Goal: Task Accomplishment & Management: Complete application form

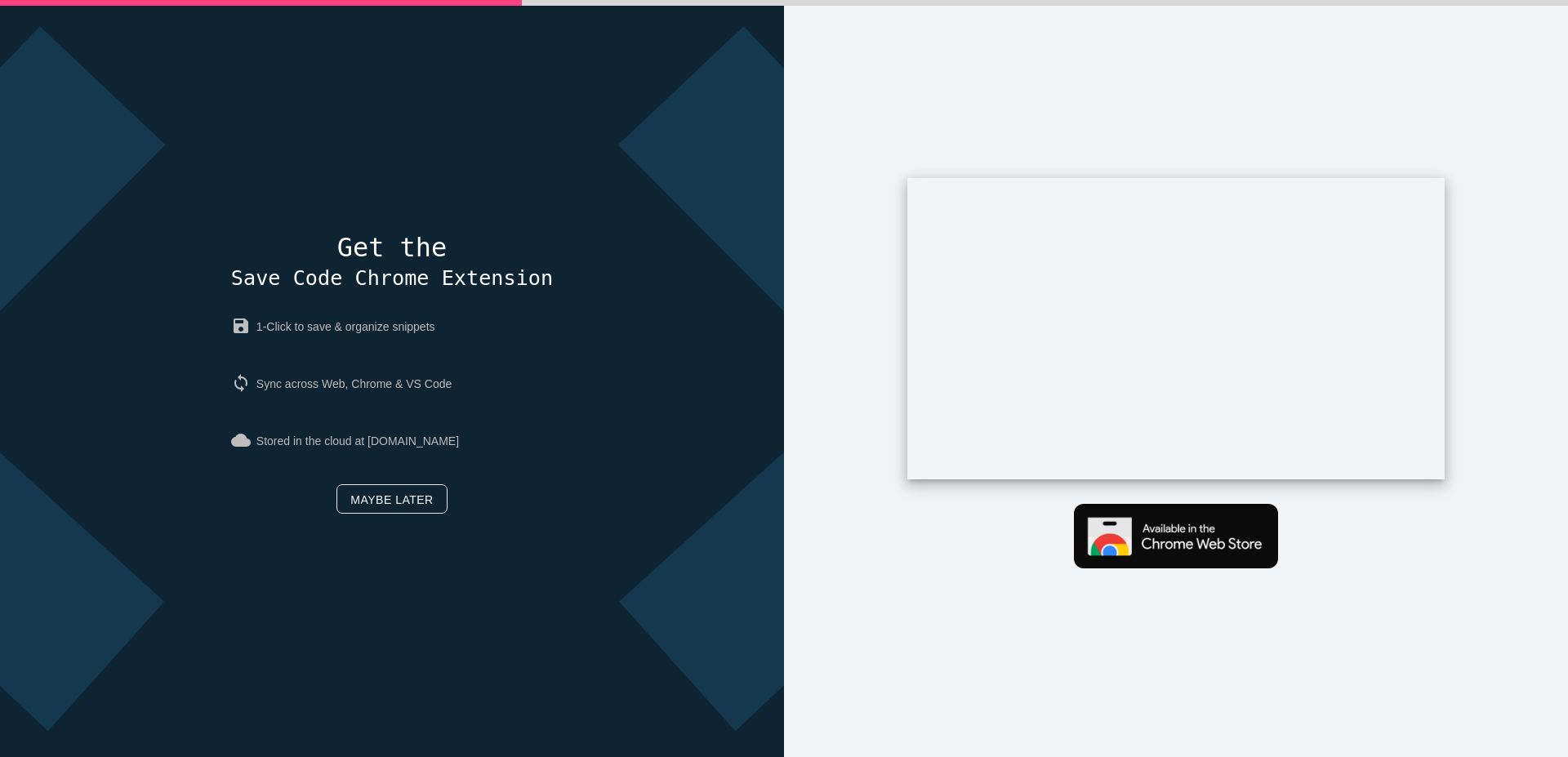
drag, startPoint x: 424, startPoint y: 253, endPoint x: 358, endPoint y: 264, distance: 66.9
click at [424, 253] on h4 "Get the Save Code Chrome Extension" at bounding box center [391, 263] width 321 height 59
drag, startPoint x: 320, startPoint y: 328, endPoint x: 372, endPoint y: 464, distance: 145.6
click at [320, 330] on p "save 1-Click to save & organize snippets" at bounding box center [391, 327] width 321 height 46
click at [386, 493] on link "Maybe later" at bounding box center [391, 499] width 110 height 29
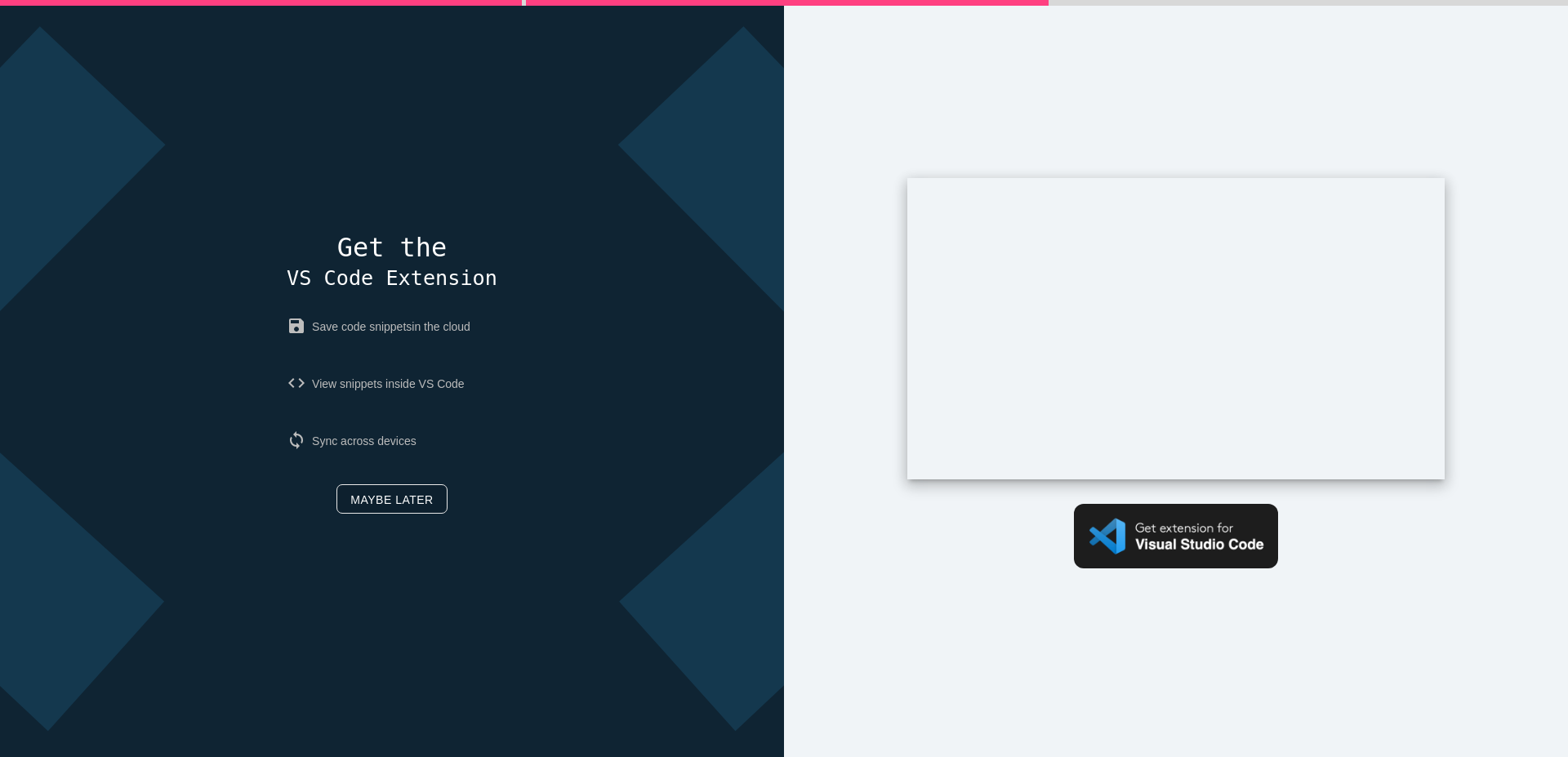
click at [374, 499] on link "Maybe later" at bounding box center [391, 499] width 110 height 29
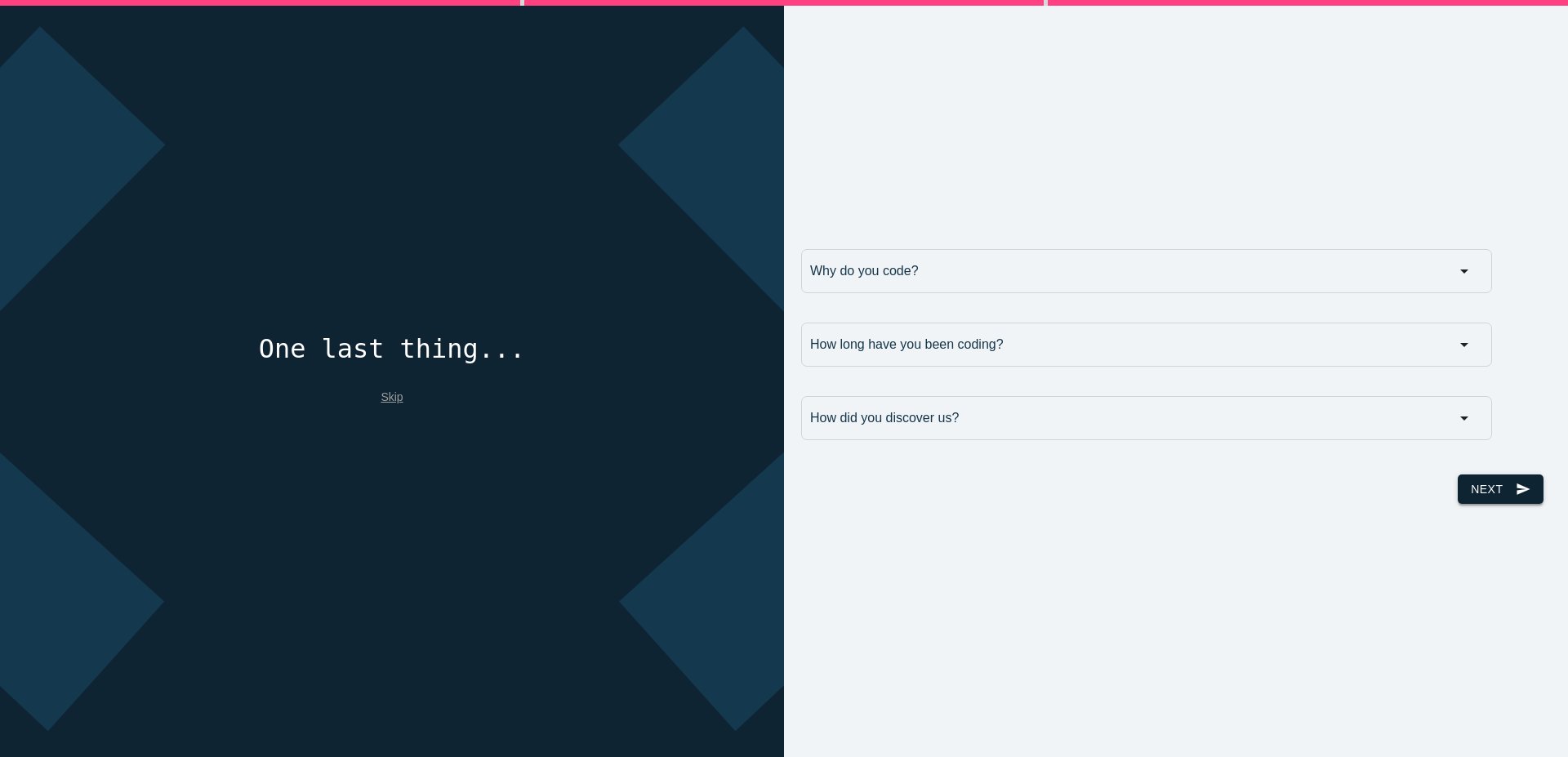
click at [1493, 489] on button "Next send" at bounding box center [1500, 489] width 85 height 29
click at [959, 261] on input "Why do you code?" at bounding box center [1146, 272] width 691 height 44
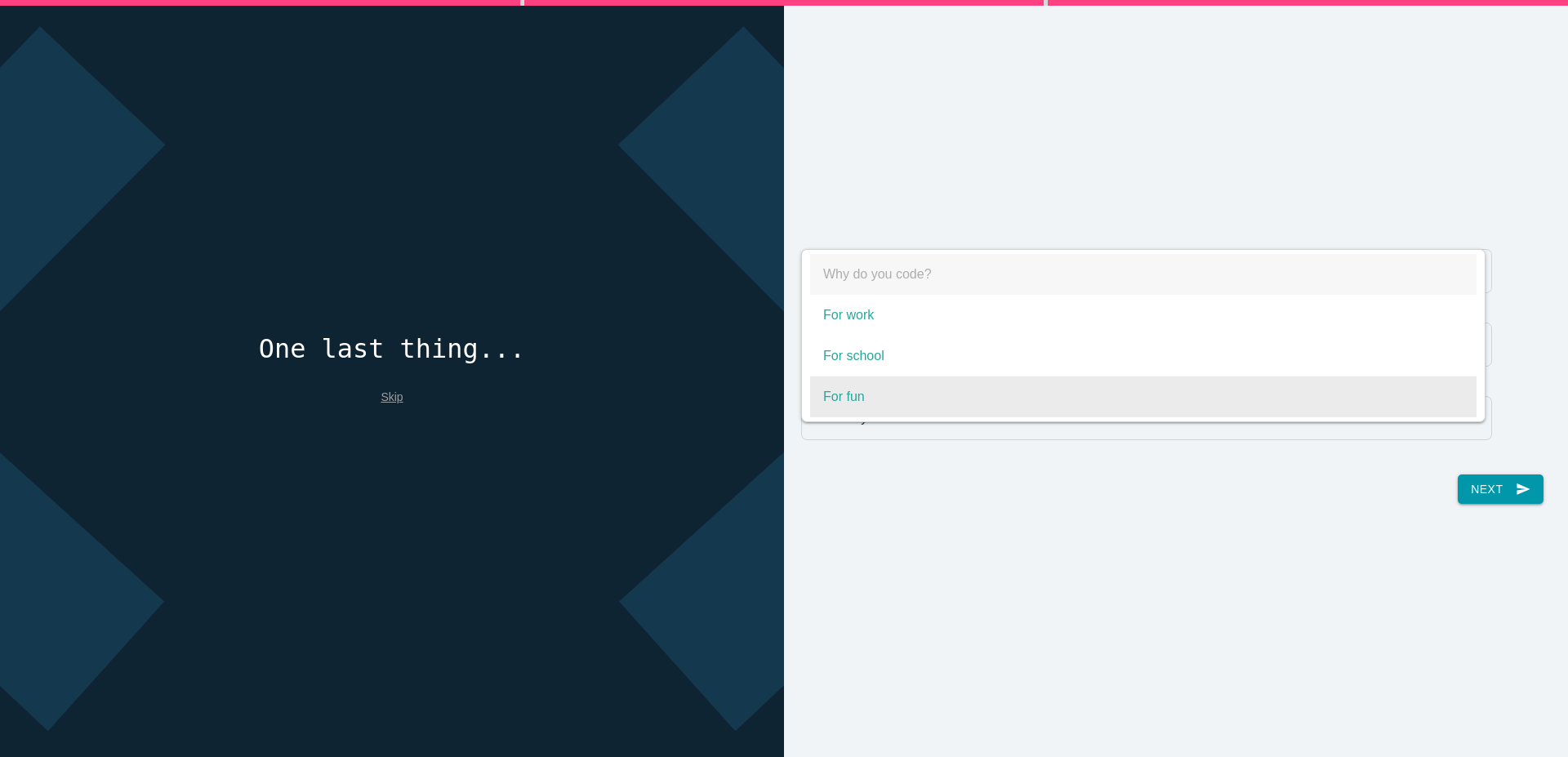
click at [938, 387] on span "For fun" at bounding box center [1144, 397] width 667 height 41
select select "For fun"
type input "For fun"
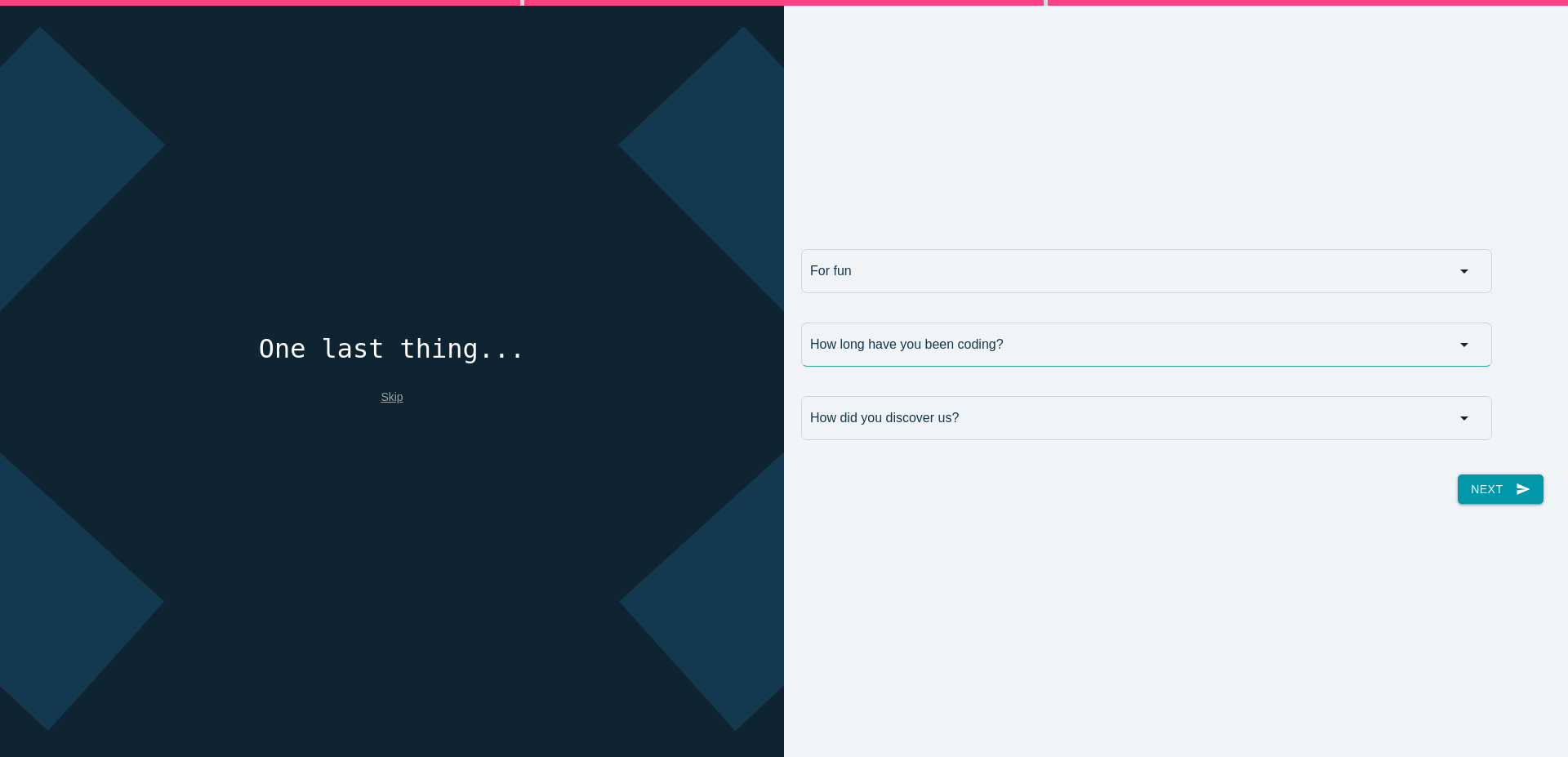
click at [936, 358] on input "How long have you been coding?" at bounding box center [1146, 344] width 691 height 44
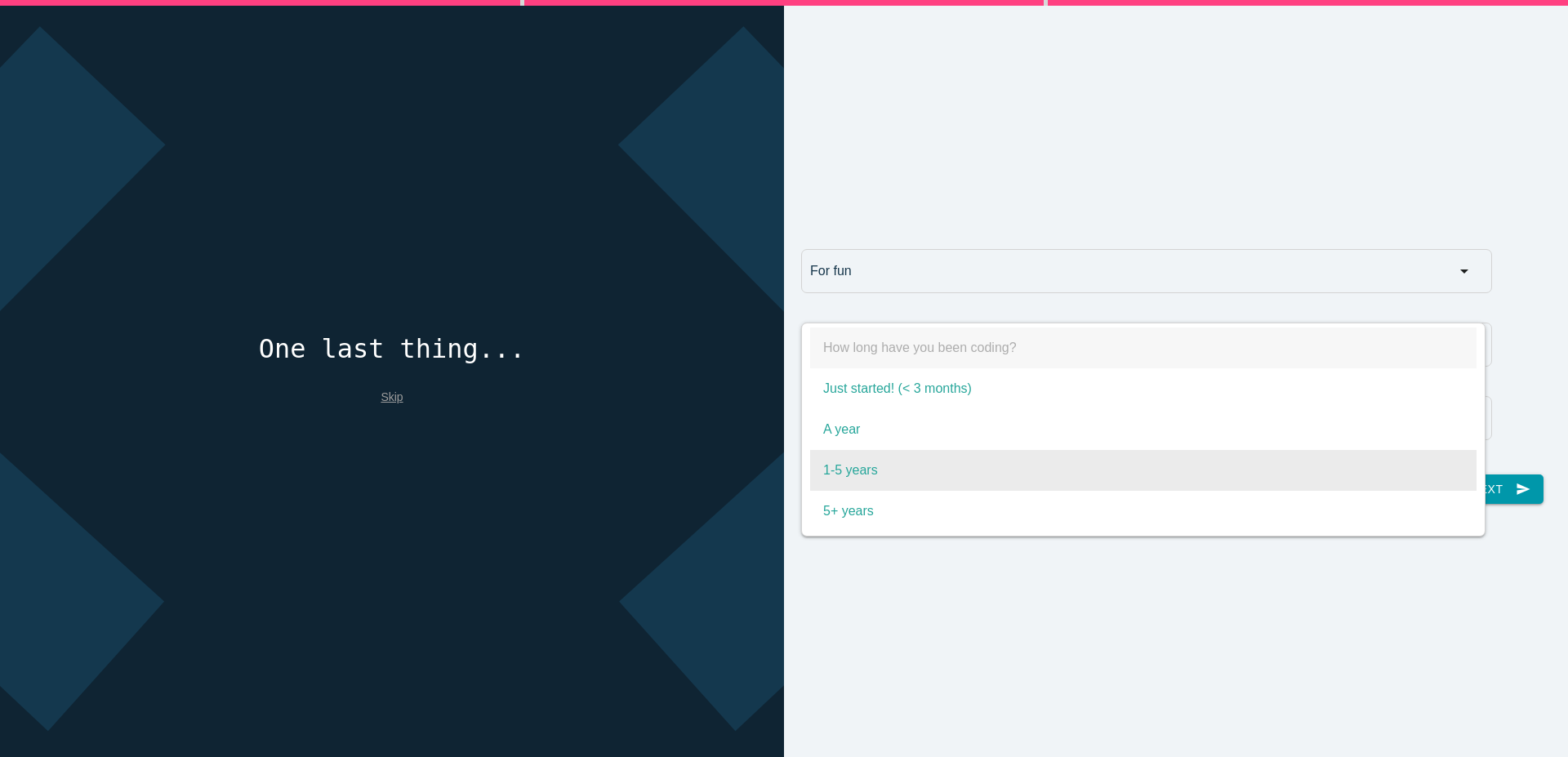
click at [908, 462] on span "1-5 years" at bounding box center [1144, 471] width 667 height 41
select select "1-5 years"
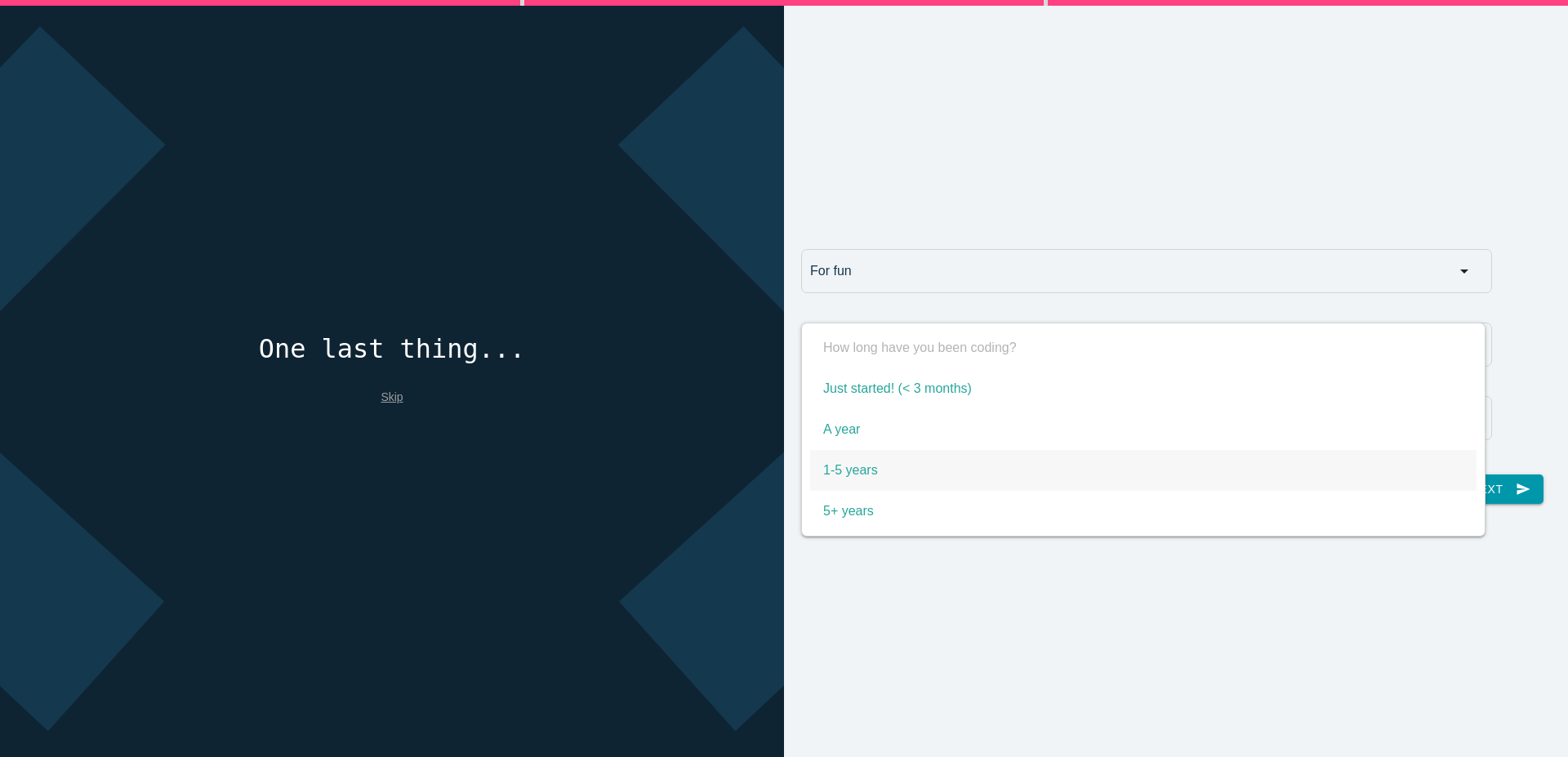
type input "1-5 years"
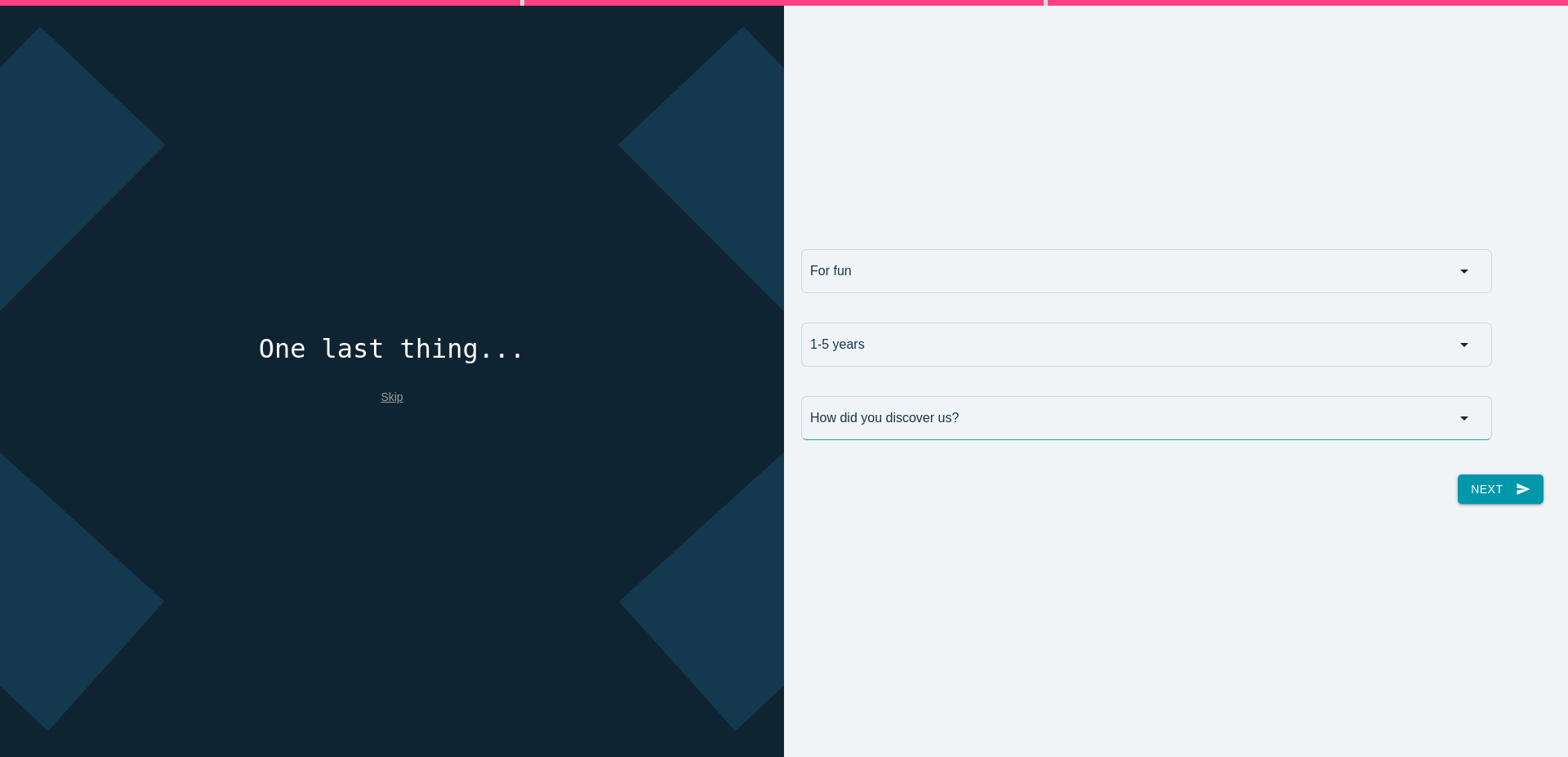
click at [908, 422] on input "How did you discover us?" at bounding box center [1146, 418] width 691 height 44
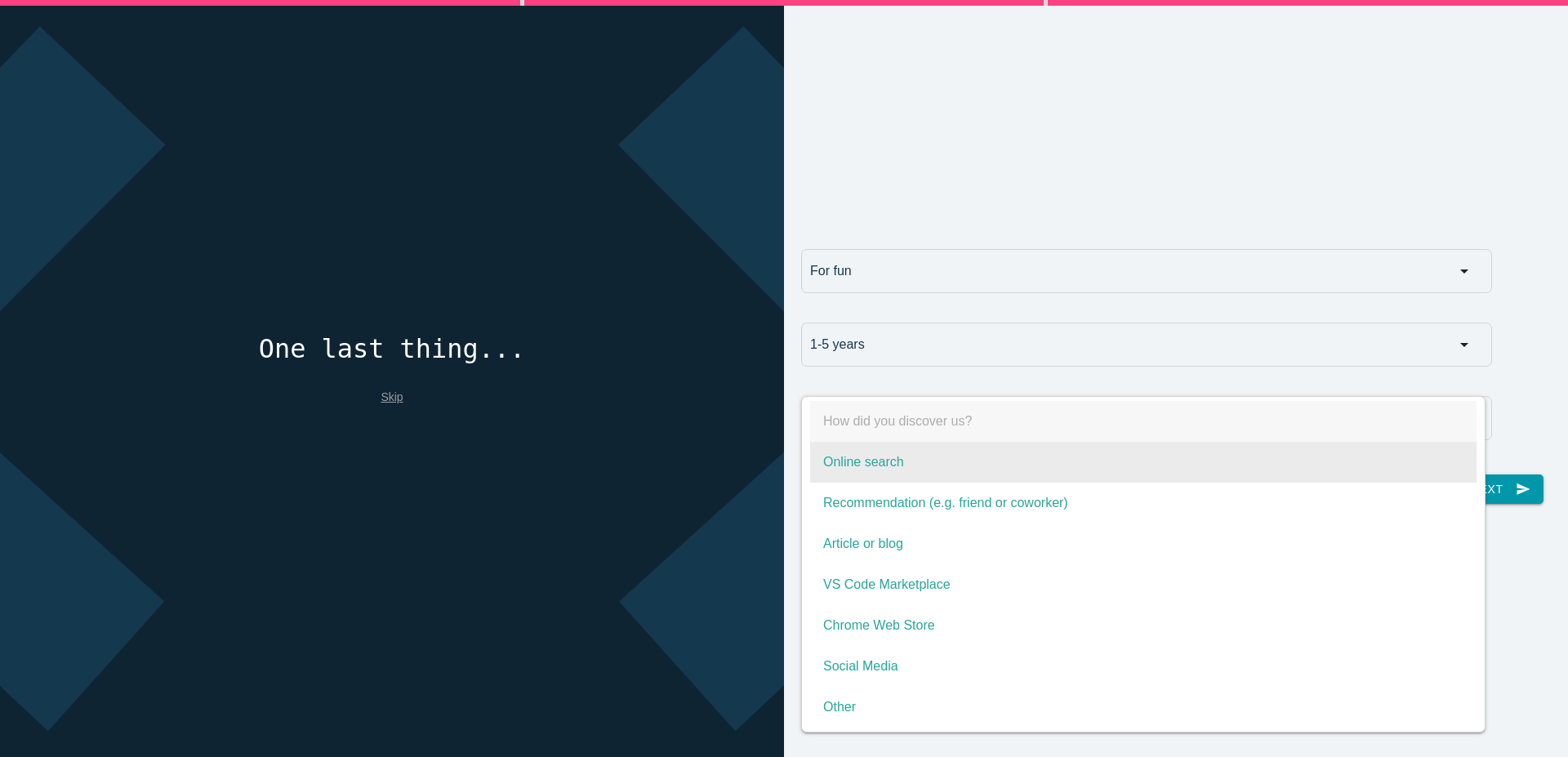
click at [923, 479] on span "Online search" at bounding box center [1144, 462] width 667 height 41
select select "Online search"
type input "Online search"
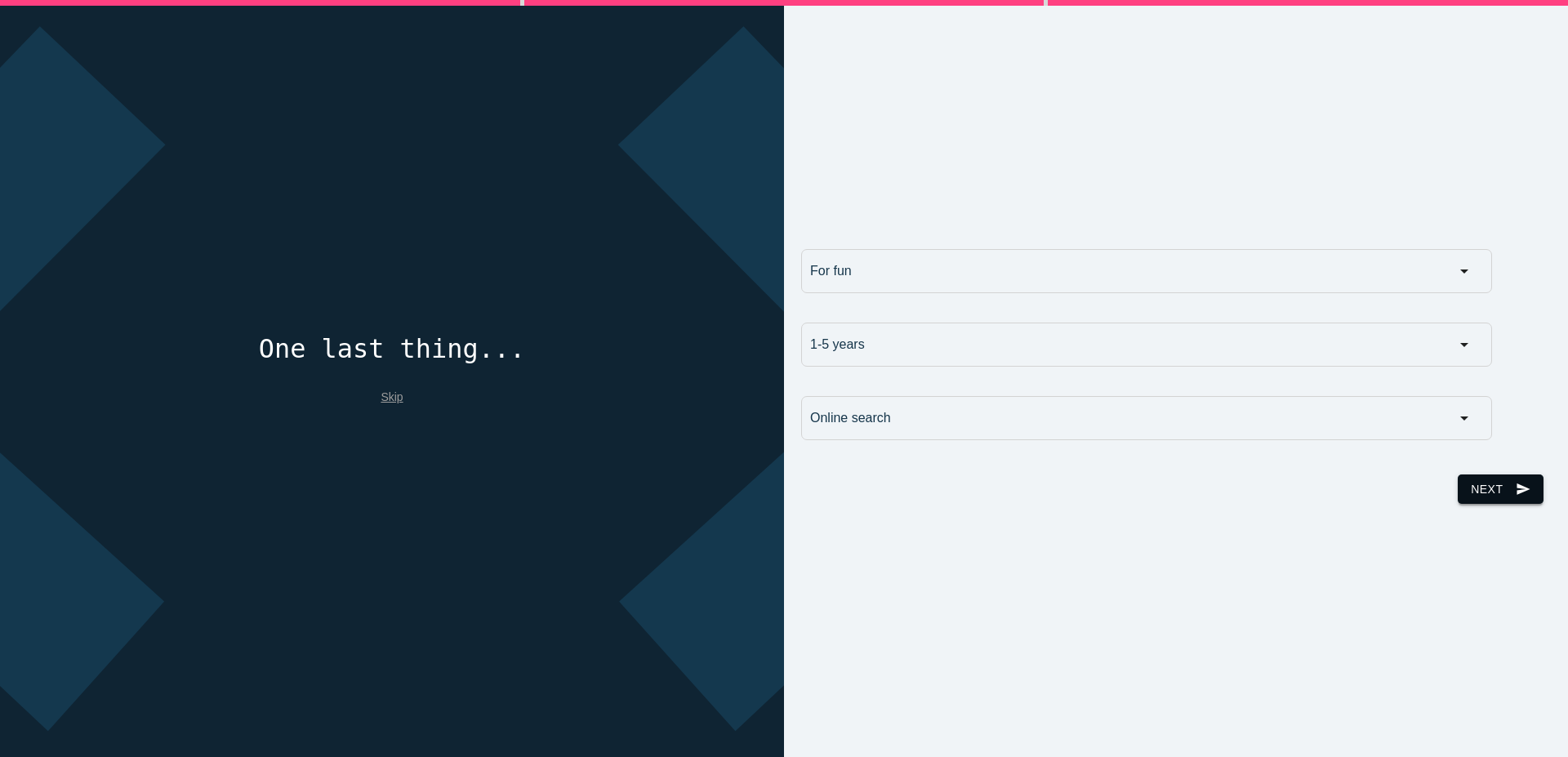
click at [1479, 482] on button "Next send" at bounding box center [1500, 489] width 85 height 29
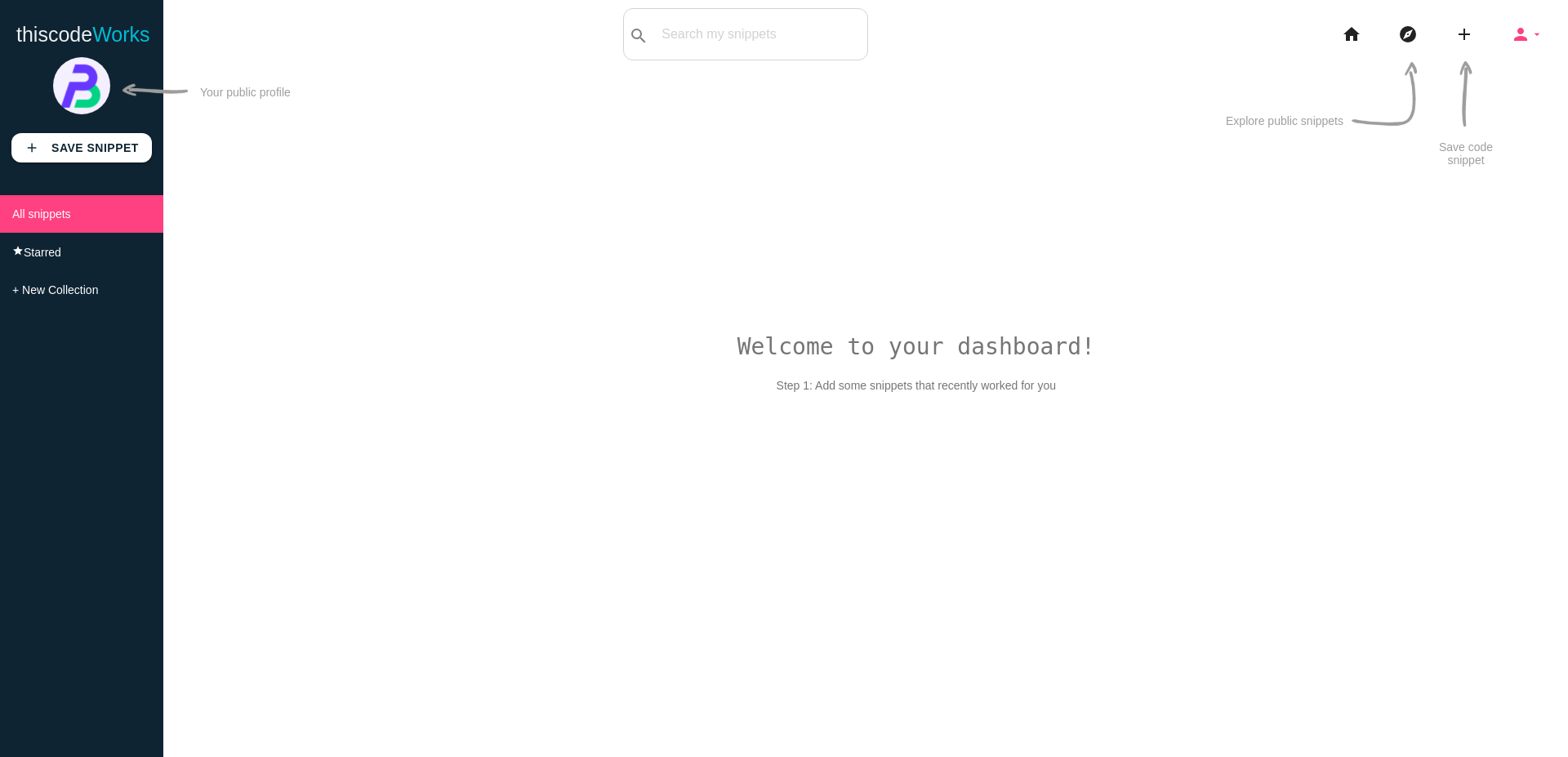
click at [1541, 31] on icon "arrow_drop_down" at bounding box center [1537, 34] width 13 height 52
click at [1541, 31] on link "person_outline Profile" at bounding box center [1482, 30] width 171 height 41
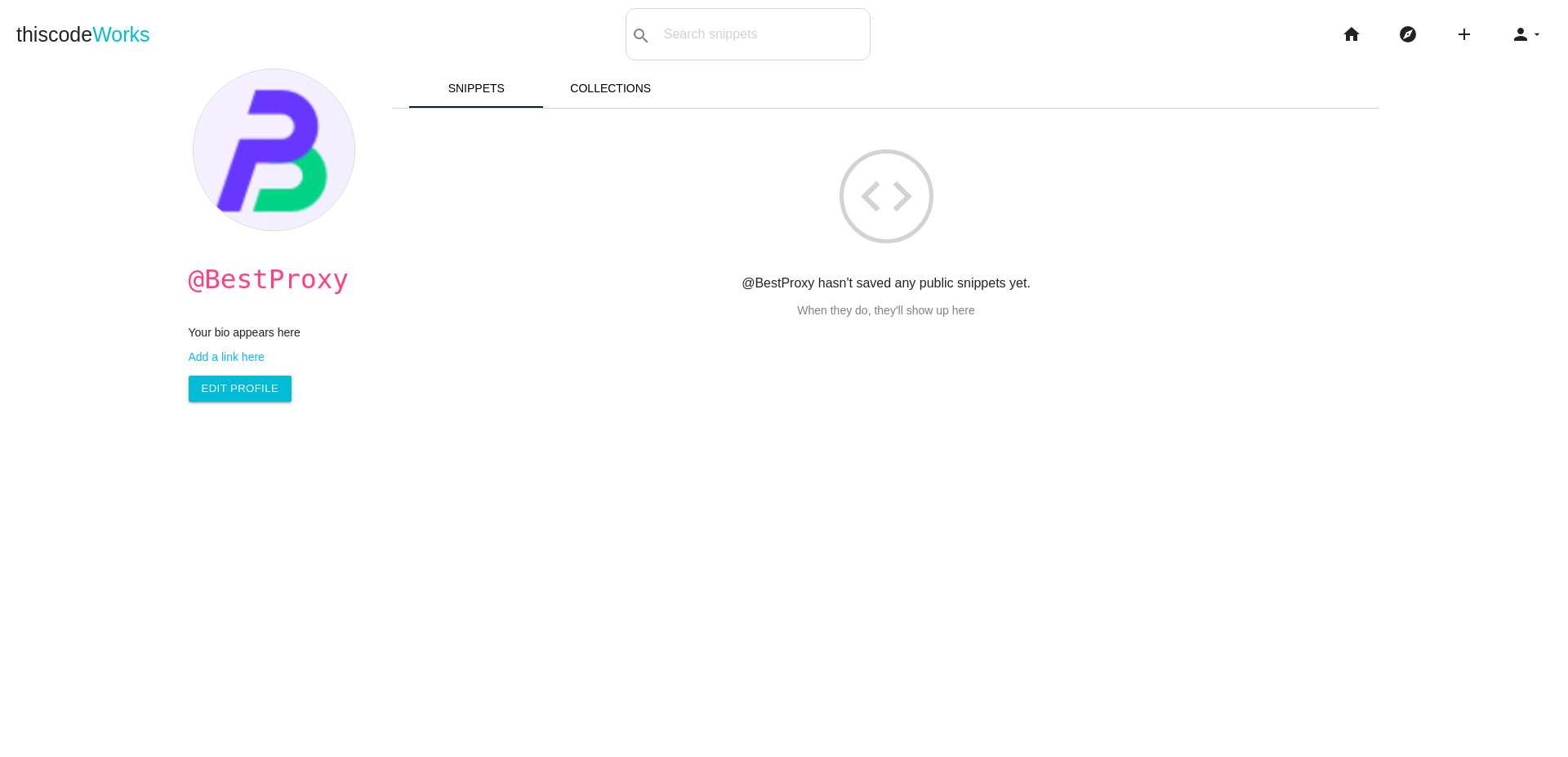
drag, startPoint x: 638, startPoint y: 469, endPoint x: 641, endPoint y: 455, distance: 14.3
click at [640, 469] on main "@BestProxy Your bio appears here Add a link here Edit Profile Snippets Collecti…" at bounding box center [784, 448] width 1568 height 757
